Goal: Task Accomplishment & Management: Complete application form

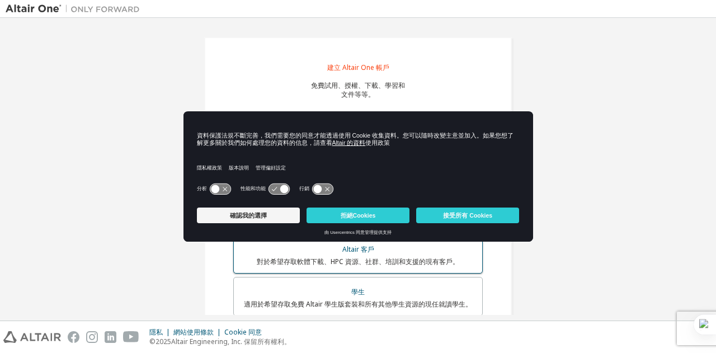
drag, startPoint x: 469, startPoint y: 214, endPoint x: 271, endPoint y: 253, distance: 201.3
click at [325, 271] on body "建立 Altair One 帳戶 免費試用、授權、下載、學習和 文件等等。 個人資訊 驗證電子郵件 帳號資訊 安全設定 這是聯合郵箱。無需註冊新帳戶。您應該能…" at bounding box center [358, 176] width 716 height 353
click at [240, 216] on font "確認我的選擇" at bounding box center [248, 215] width 37 height 7
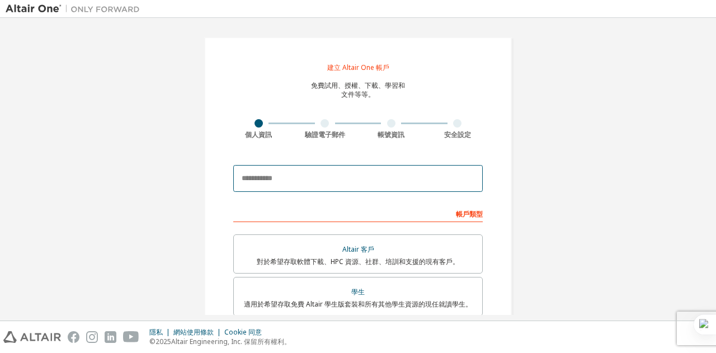
click at [336, 180] on input "email" at bounding box center [357, 178] width 249 height 27
type input "**********"
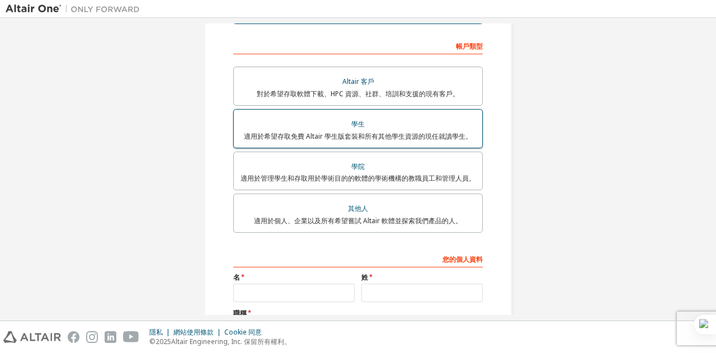
scroll to position [224, 0]
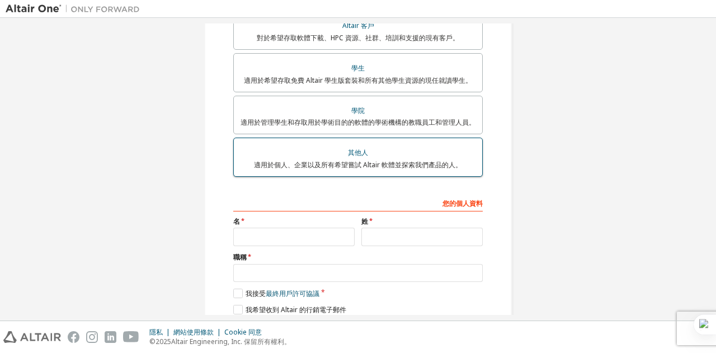
click at [394, 165] on font "適用於個人、企業以及所有希望嘗試 Altair 軟體並探索我們產品的人。" at bounding box center [358, 165] width 208 height 10
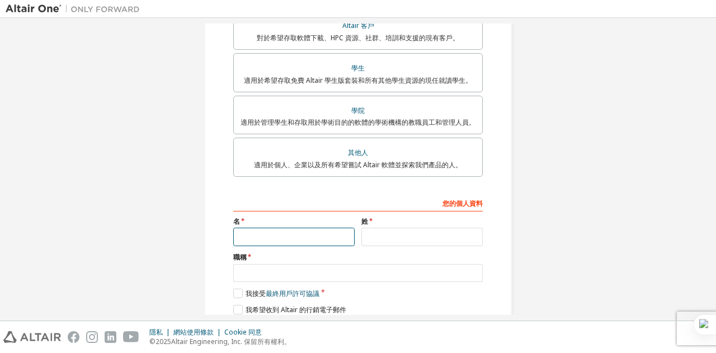
click at [317, 241] on input "text" at bounding box center [293, 237] width 121 height 18
click at [288, 243] on input "text" at bounding box center [293, 237] width 121 height 18
type input "*"
type input "*****"
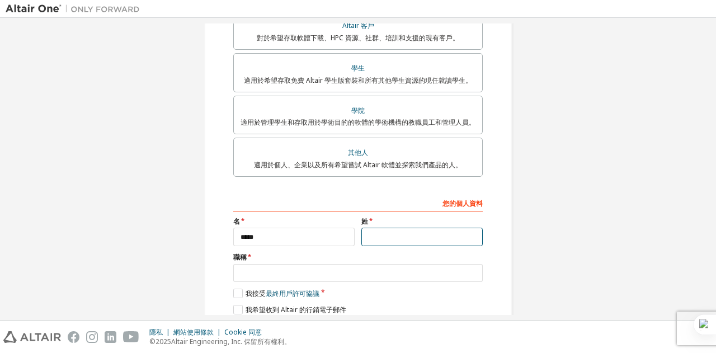
type input "*"
type input "*****"
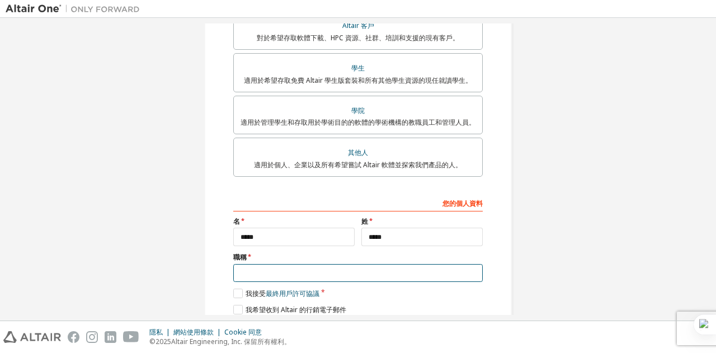
click at [293, 275] on input "text" at bounding box center [357, 273] width 249 height 18
type input "*******"
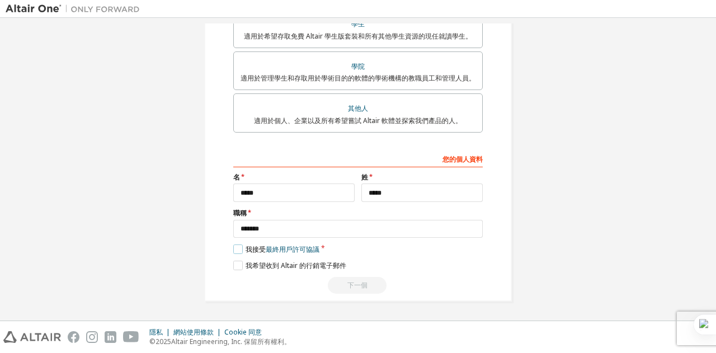
click at [238, 249] on label "我接受 最終用戶許可協議" at bounding box center [276, 249] width 86 height 10
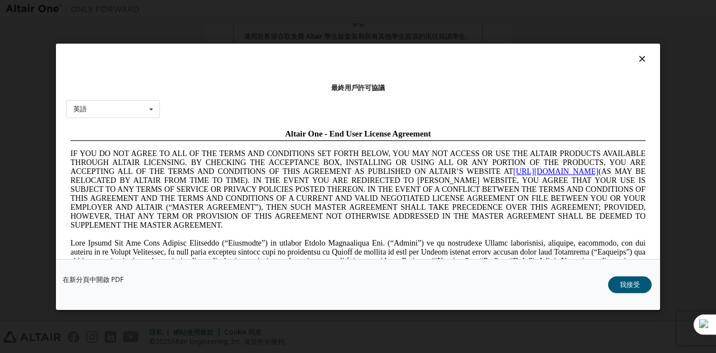
scroll to position [0, 0]
click at [142, 104] on div "英語 英語 中國人 法語 [PERSON_NAME] [DEMOGRAPHIC_DATA]人 葡萄牙語" at bounding box center [113, 109] width 94 height 18
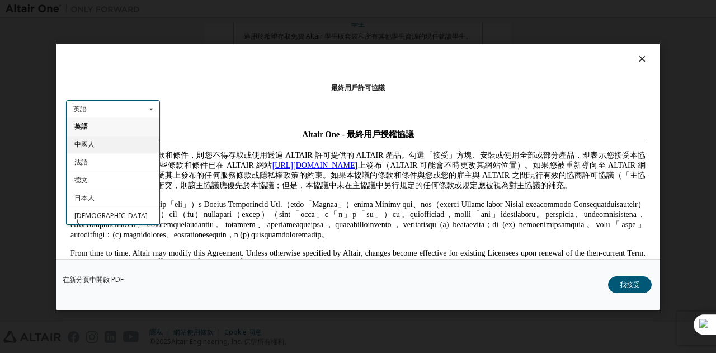
drag, startPoint x: 114, startPoint y: 150, endPoint x: 49, endPoint y: 25, distance: 141.6
click at [114, 150] on div "中國人" at bounding box center [113, 144] width 93 height 18
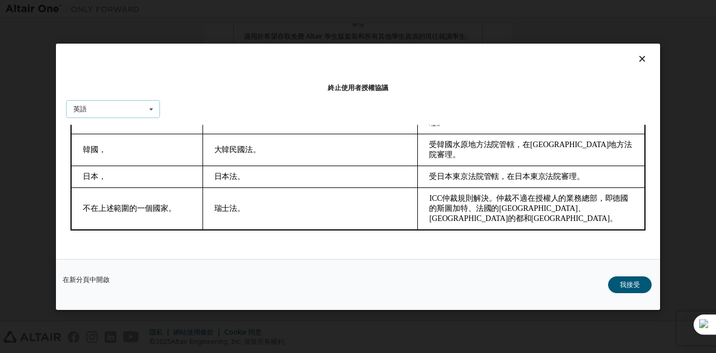
scroll to position [37, 0]
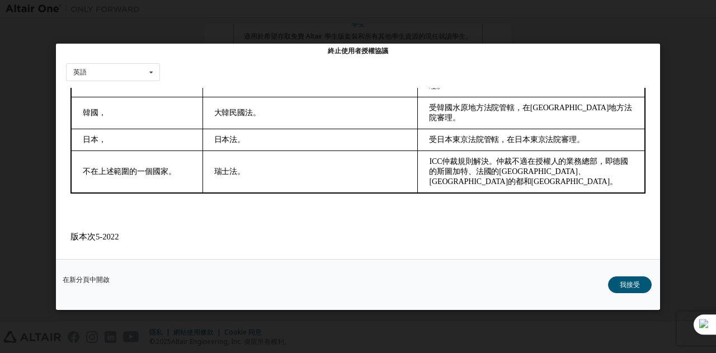
click at [642, 282] on button "我接受" at bounding box center [630, 284] width 44 height 17
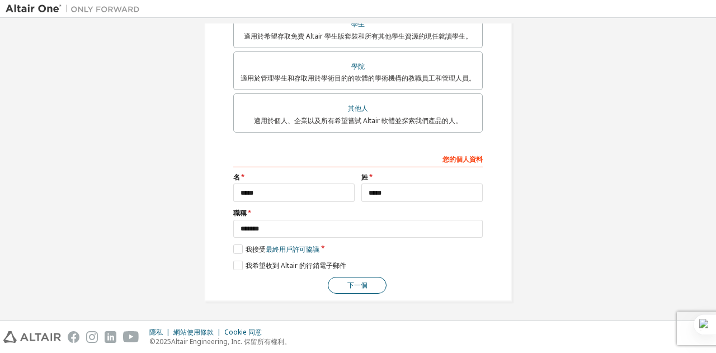
click at [336, 282] on button "下一個" at bounding box center [357, 285] width 59 height 17
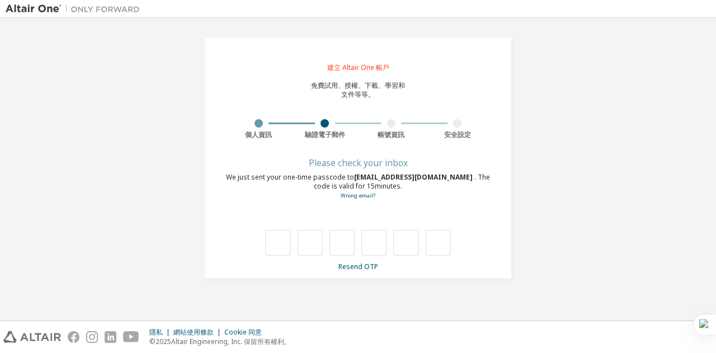
scroll to position [0, 0]
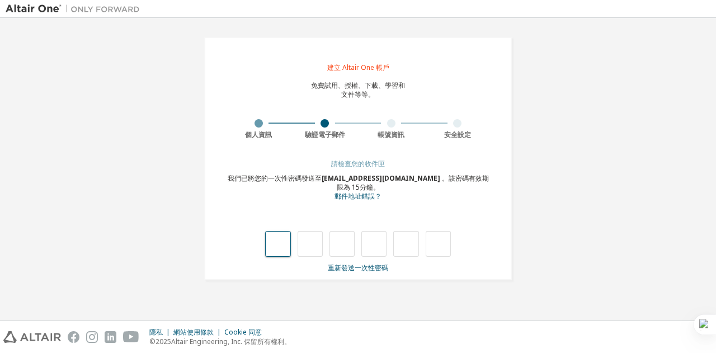
type input "*"
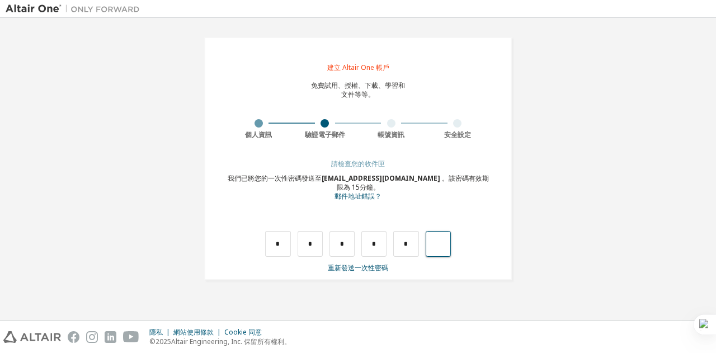
type input "*"
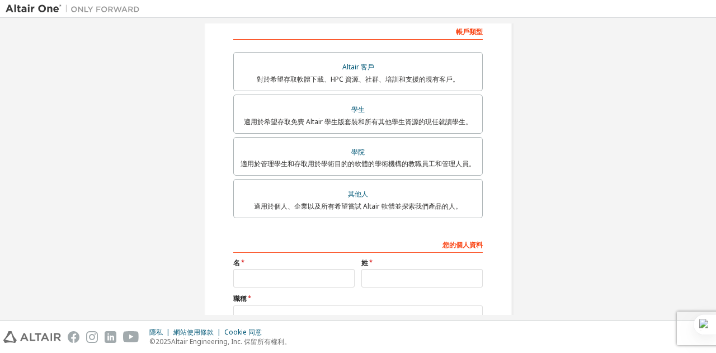
scroll to position [186, 0]
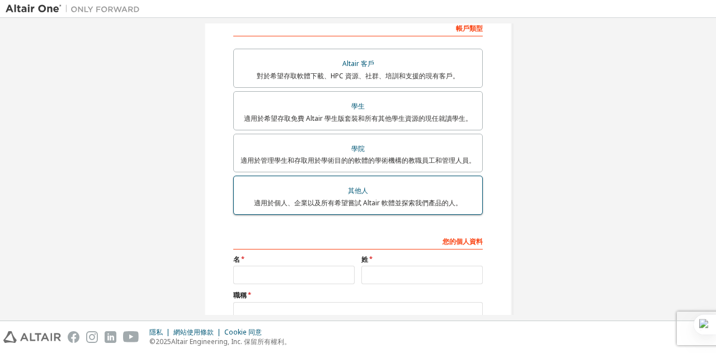
click at [394, 195] on div "其他人" at bounding box center [357, 191] width 235 height 16
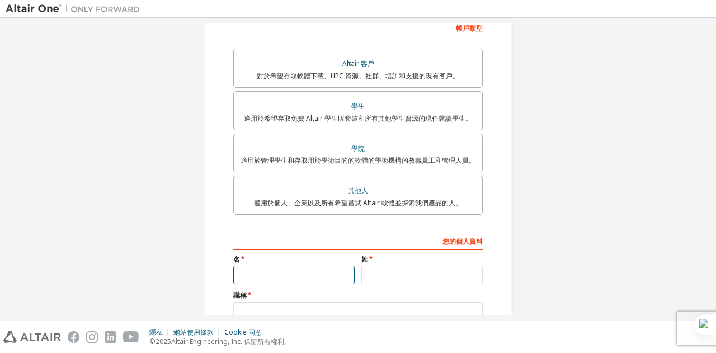
click at [300, 276] on input "text" at bounding box center [293, 275] width 121 height 18
type input "*****"
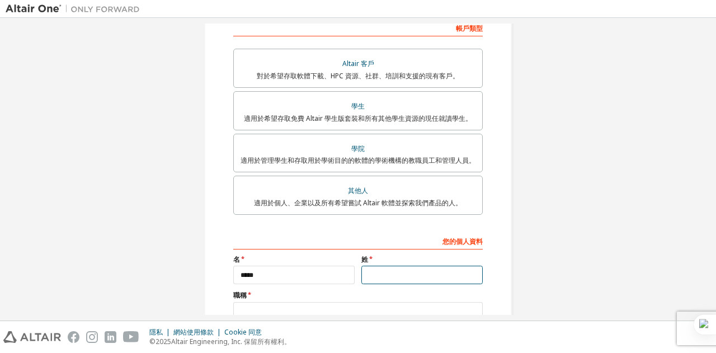
click at [421, 278] on input "text" at bounding box center [421, 275] width 121 height 18
type input "*"
type input "*****"
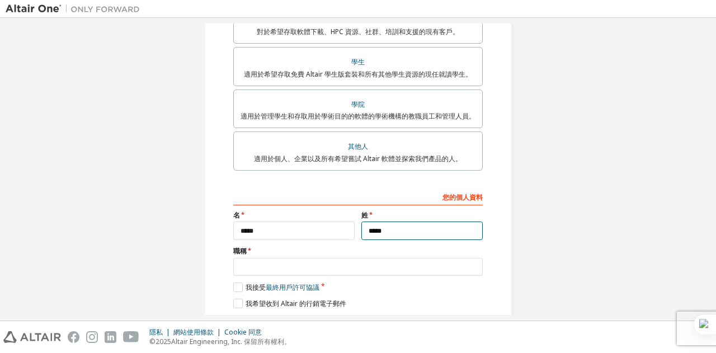
scroll to position [268, 0]
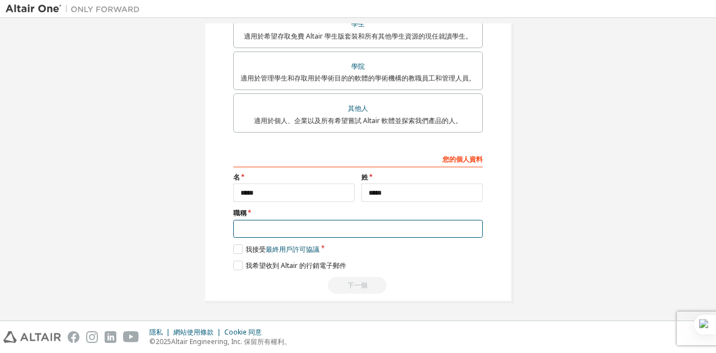
click at [303, 230] on input "text" at bounding box center [357, 229] width 249 height 18
type input "*******"
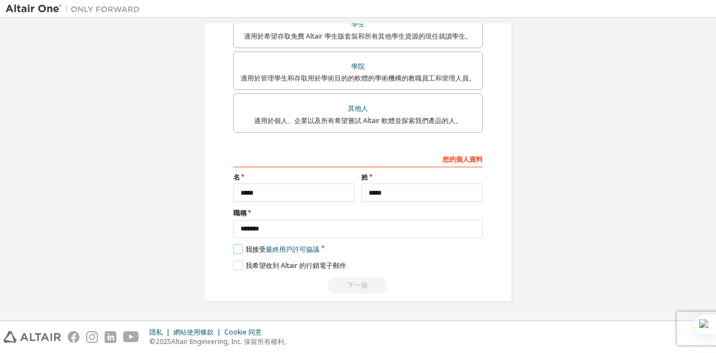
click at [235, 249] on label "我接受 最終用戶許可協議" at bounding box center [276, 249] width 86 height 10
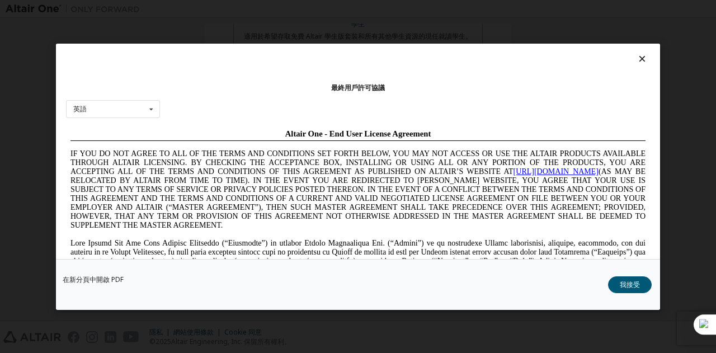
scroll to position [0, 0]
click at [103, 107] on div "英語 英語 中國人 法語 [PERSON_NAME] [DEMOGRAPHIC_DATA]人 葡萄牙語" at bounding box center [113, 109] width 94 height 18
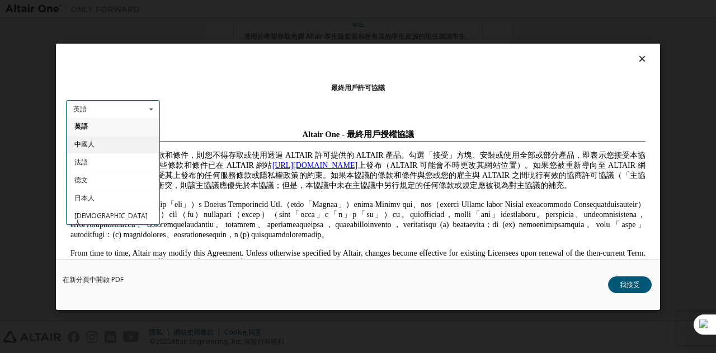
click at [102, 145] on div "中國人" at bounding box center [113, 144] width 93 height 18
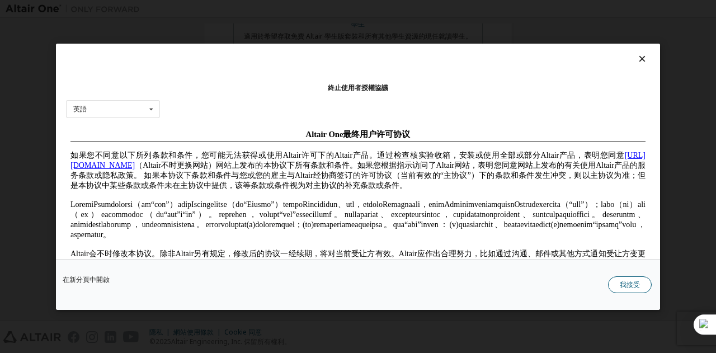
click at [632, 281] on font "我接受" at bounding box center [630, 284] width 20 height 10
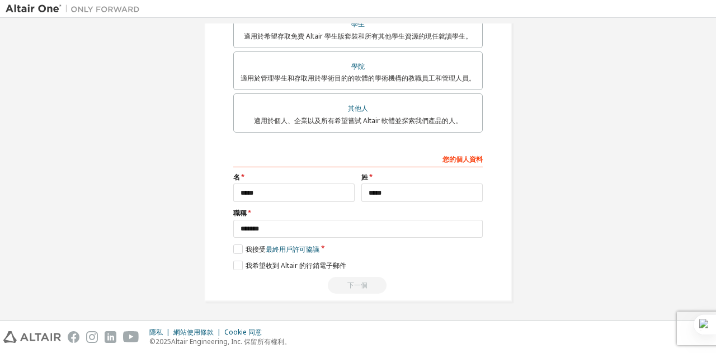
click at [352, 288] on div "下一個" at bounding box center [357, 285] width 249 height 17
